Goal: Task Accomplishment & Management: Manage account settings

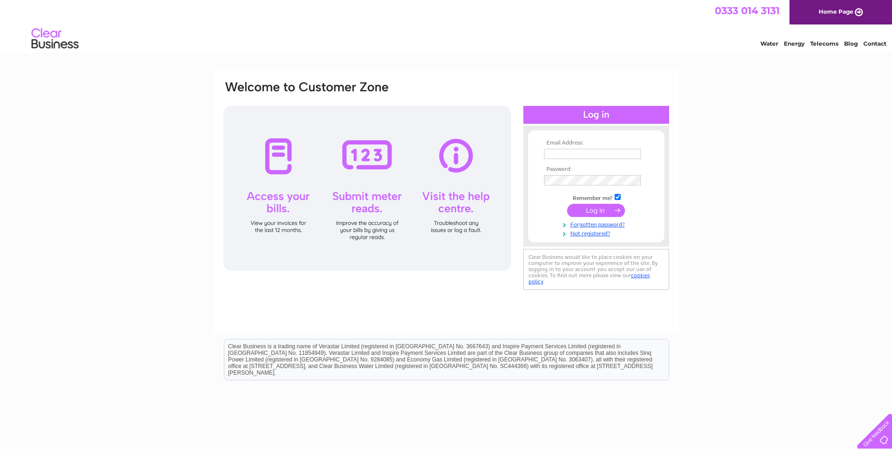
type input "[EMAIL_ADDRESS][DOMAIN_NAME]"
click at [602, 208] on input "submit" at bounding box center [596, 210] width 58 height 13
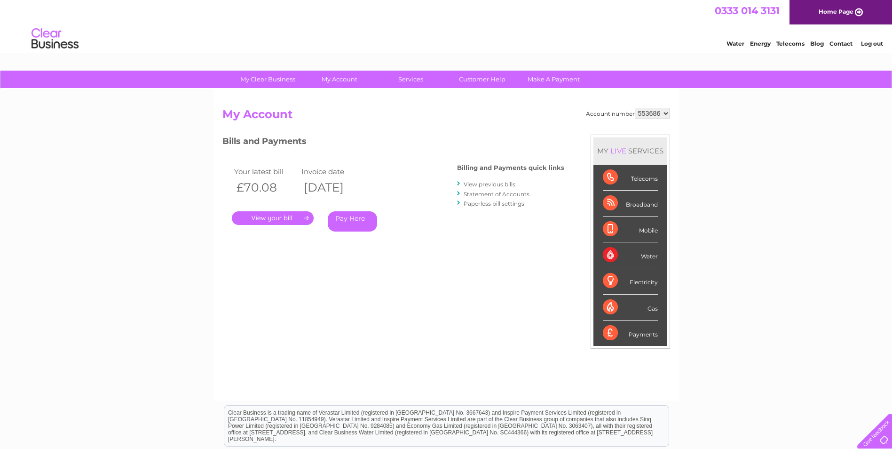
click at [266, 216] on link "." at bounding box center [273, 218] width 82 height 14
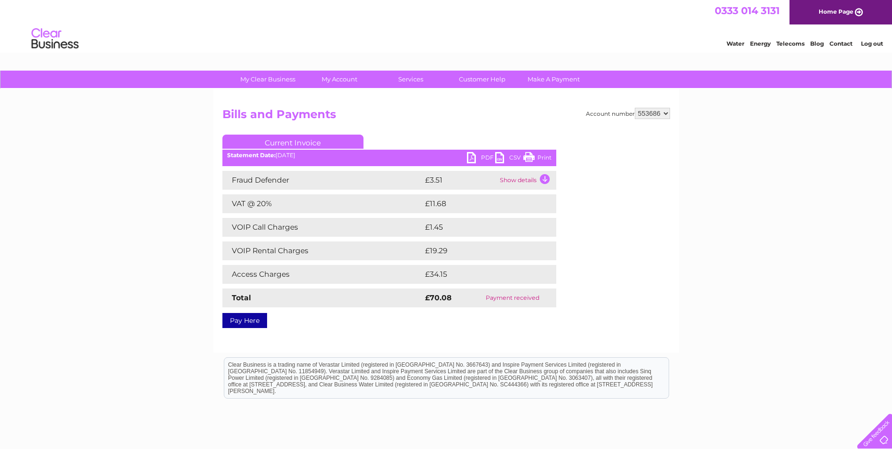
click at [487, 155] on link "PDF" at bounding box center [481, 159] width 28 height 14
click at [871, 42] on link "Log out" at bounding box center [872, 43] width 22 height 7
